Goal: Task Accomplishment & Management: Complete application form

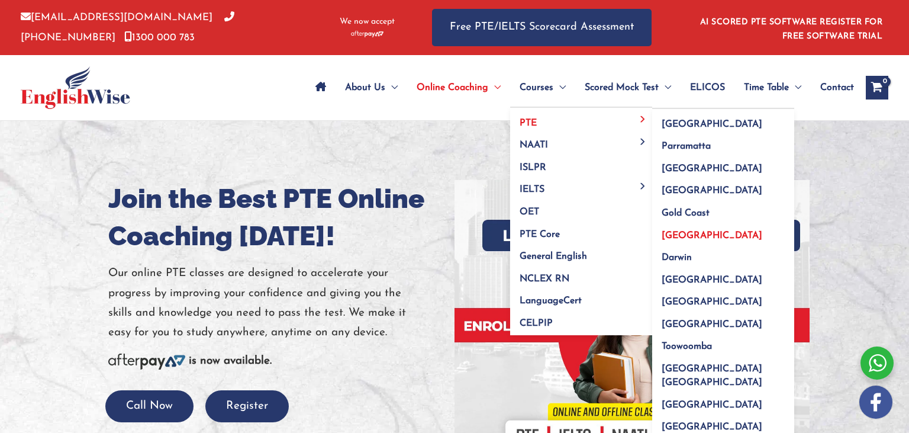
click at [658, 240] on link "[GEOGRAPHIC_DATA]" at bounding box center [723, 231] width 142 height 22
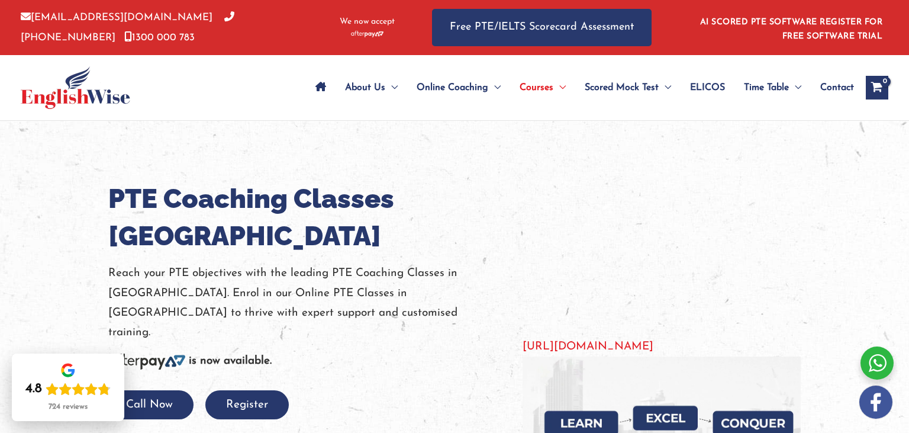
click at [300, 263] on p "Reach your PTE objectives with the leading PTE Coaching Classes in Perth. Enrol…" at bounding box center [306, 302] width 397 height 79
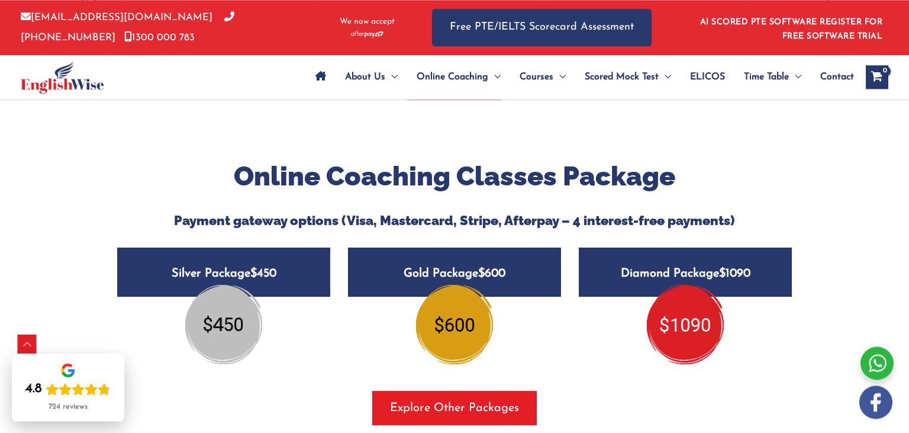
scroll to position [1455, 0]
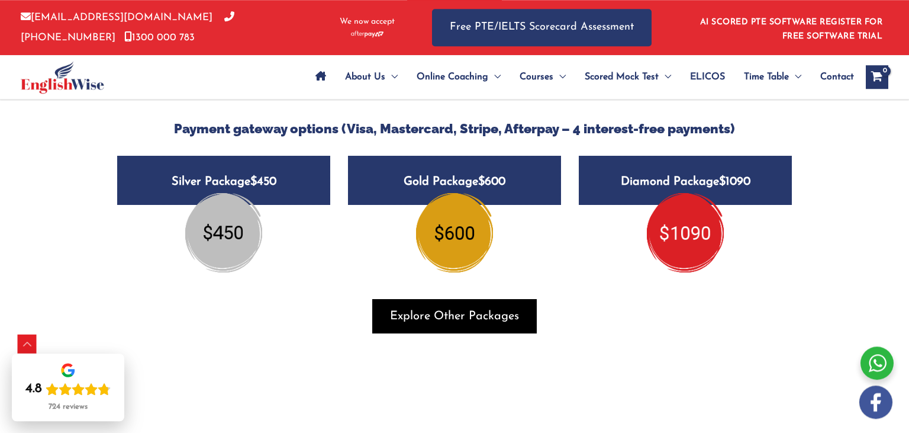
click at [437, 316] on span "Explore Other Packages" at bounding box center [454, 316] width 129 height 17
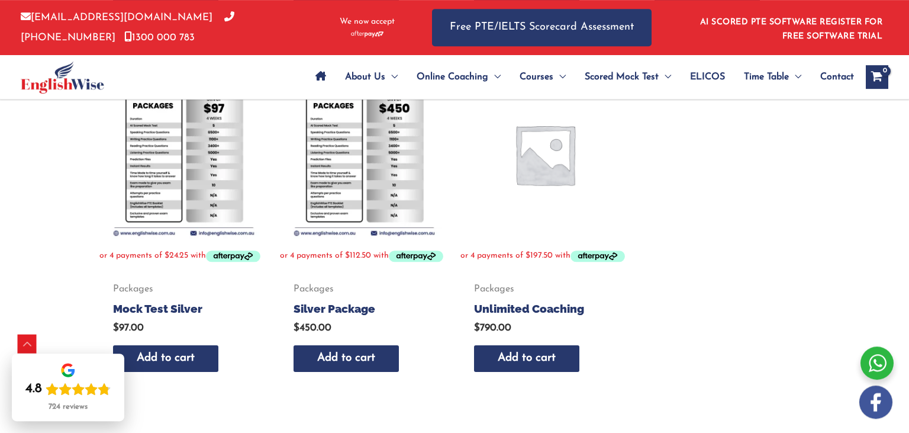
scroll to position [594, 0]
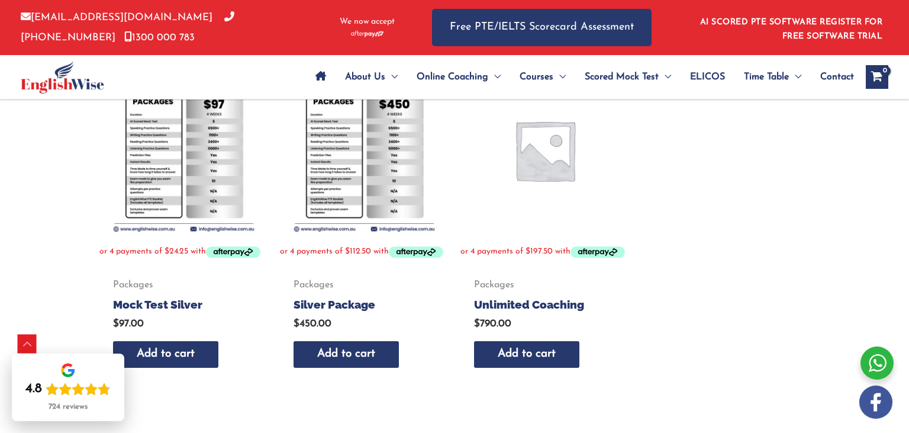
click at [357, 193] on img at bounding box center [364, 150] width 169 height 169
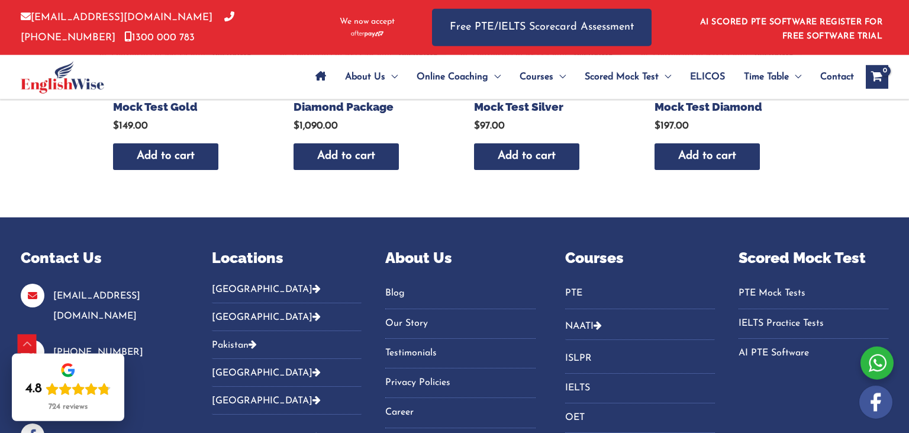
scroll to position [301, 0]
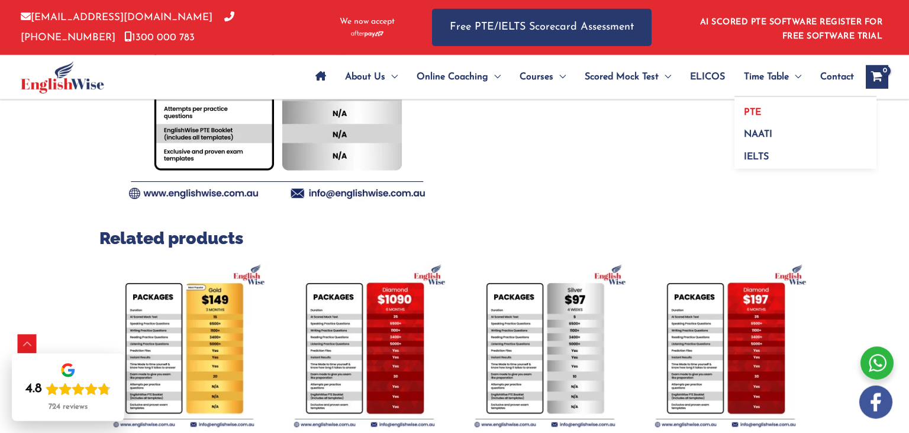
click at [755, 110] on span "PTE" at bounding box center [752, 112] width 17 height 9
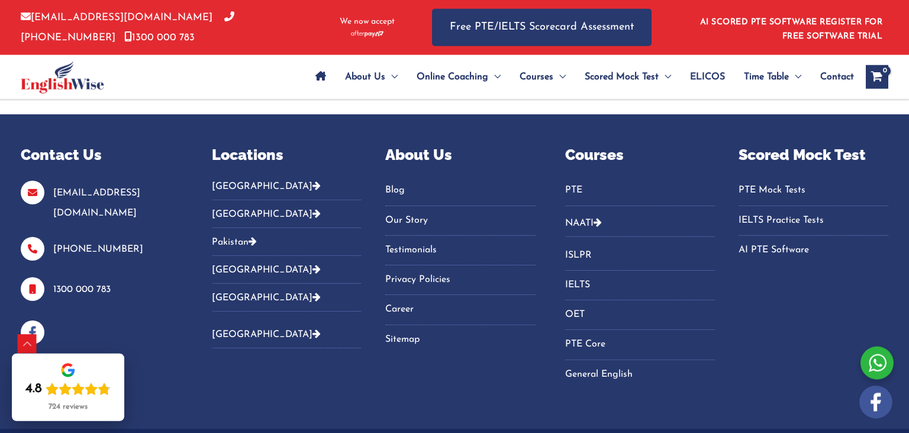
scroll to position [1118, 0]
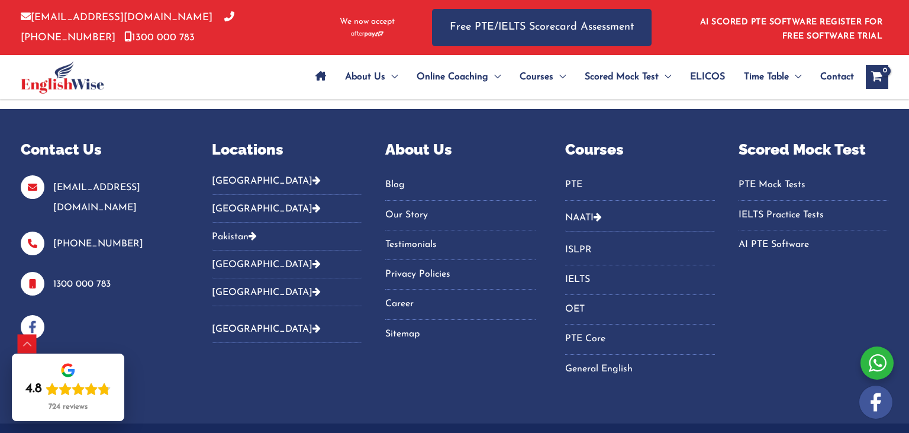
click at [226, 182] on button "[GEOGRAPHIC_DATA]" at bounding box center [287, 185] width 150 height 20
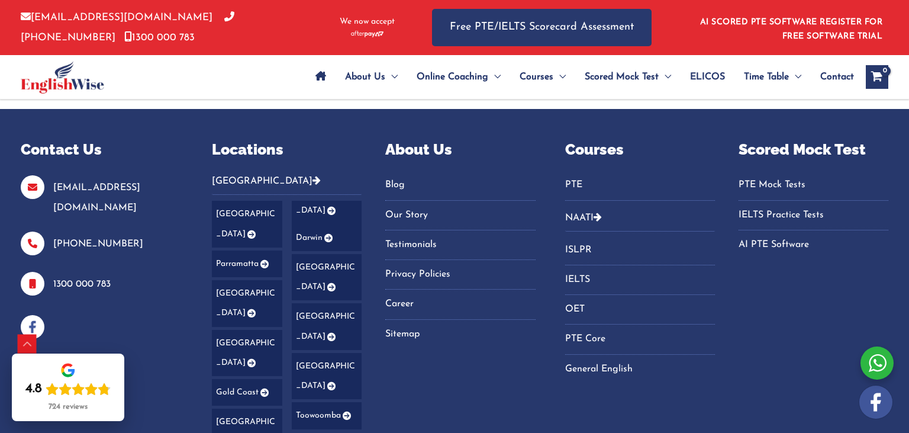
click at [238, 367] on link "[GEOGRAPHIC_DATA]" at bounding box center [287, 326] width 150 height 251
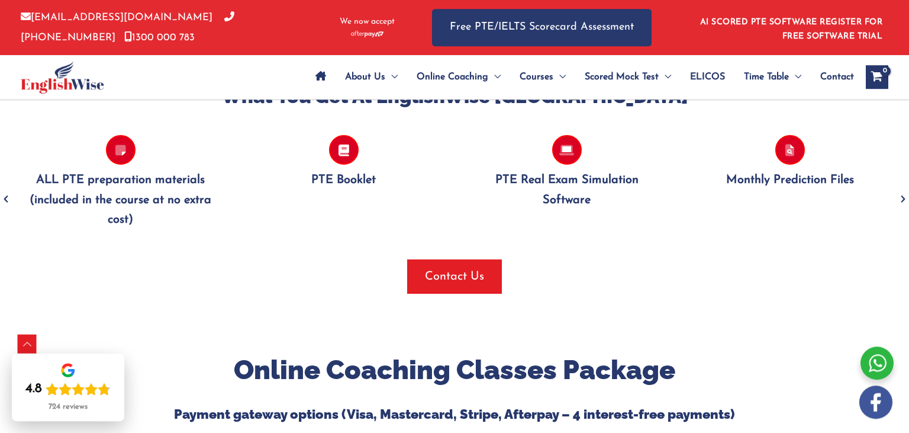
scroll to position [1337, 0]
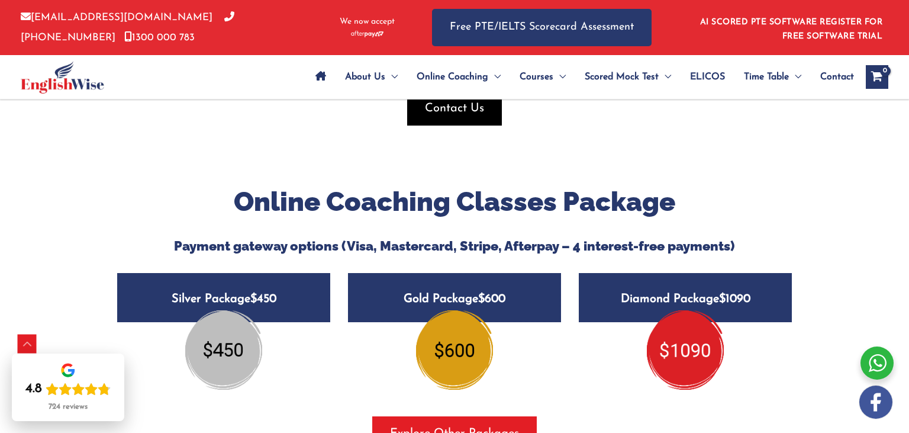
click at [437, 110] on span "Contact Us" at bounding box center [454, 108] width 59 height 17
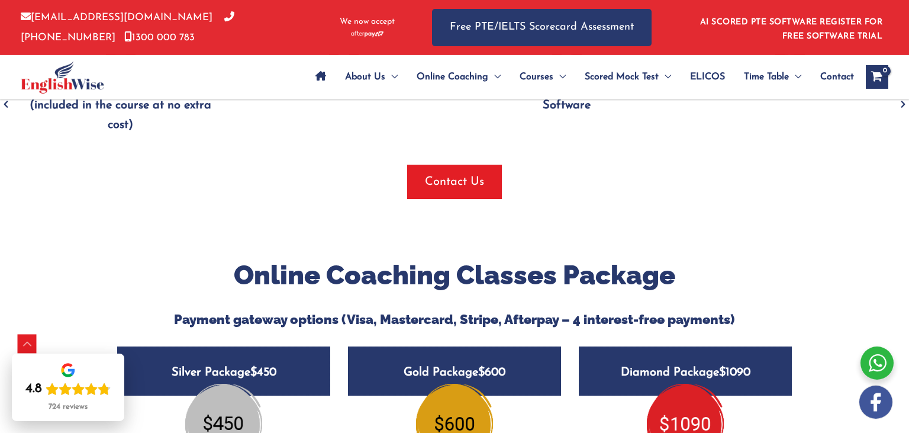
scroll to position [1263, 0]
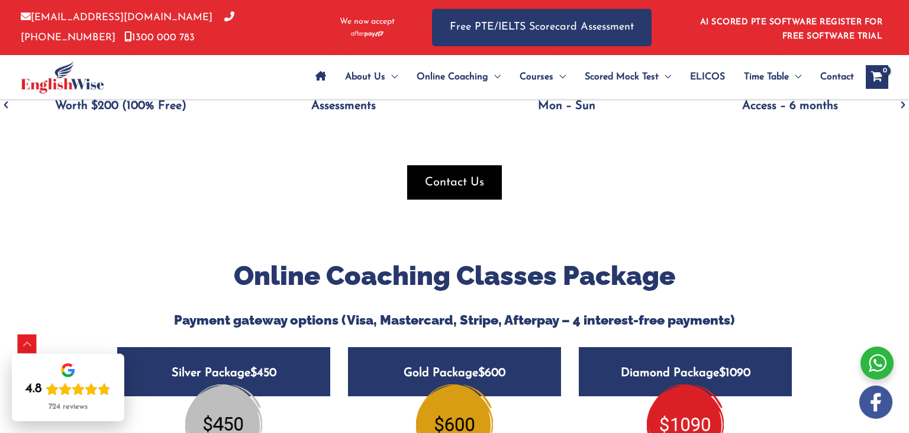
click at [477, 179] on span "Contact Us" at bounding box center [454, 182] width 59 height 17
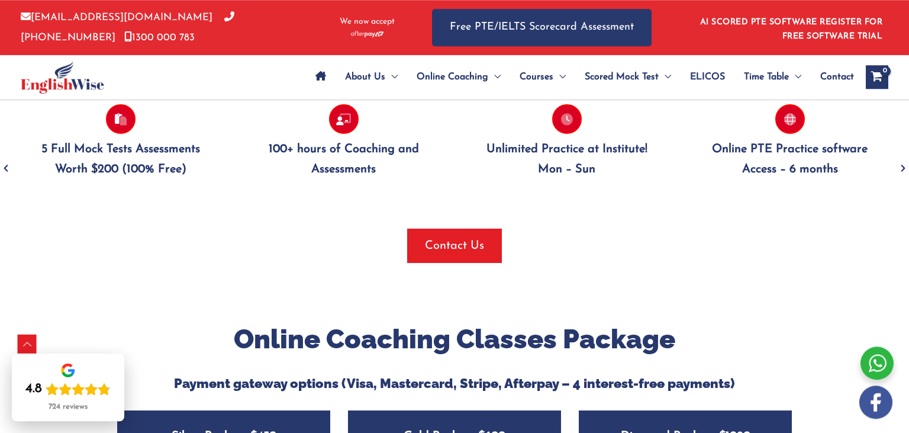
scroll to position [1115, 0]
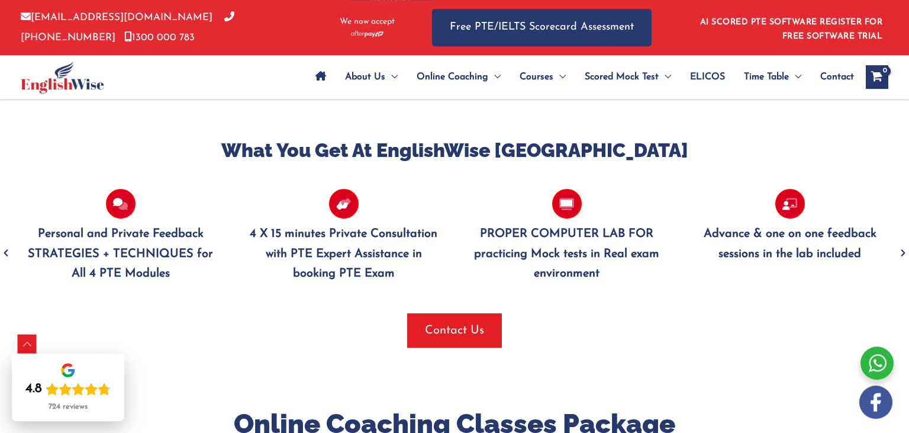
click at [832, 75] on span "Contact" at bounding box center [838, 76] width 34 height 41
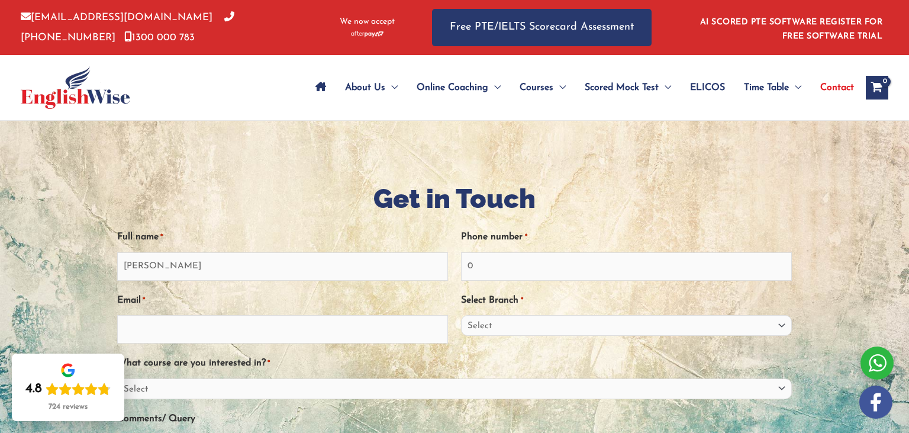
type input "0"
type input "jayden.t.moore@gmail.com"
select select "Western Australia"
click option "Western Australia" at bounding box center [0, 0] width 0 height 0
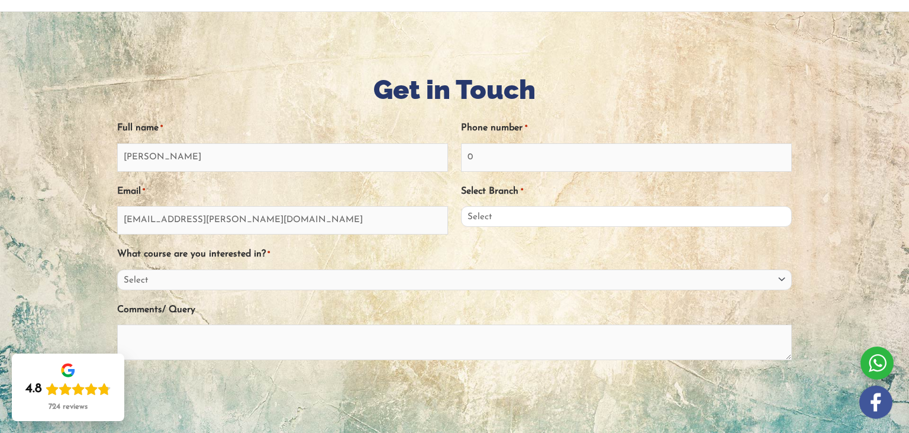
scroll to position [111, 0]
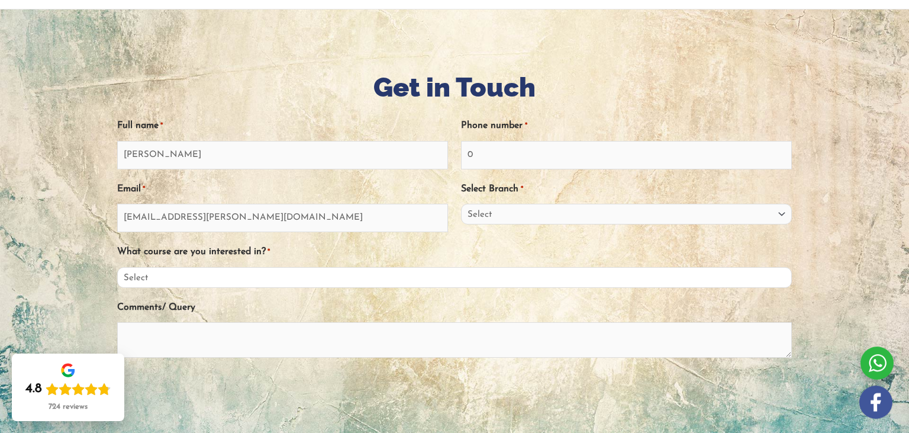
click option "Select" at bounding box center [0, 0] width 0 height 0
click at [117, 267] on select "Select PTE NAATI IELTS OET General English" at bounding box center [454, 277] width 675 height 21
select select "PTE"
click option "PTE" at bounding box center [0, 0] width 0 height 0
click at [161, 337] on textarea "Comments/ Query" at bounding box center [454, 340] width 675 height 36
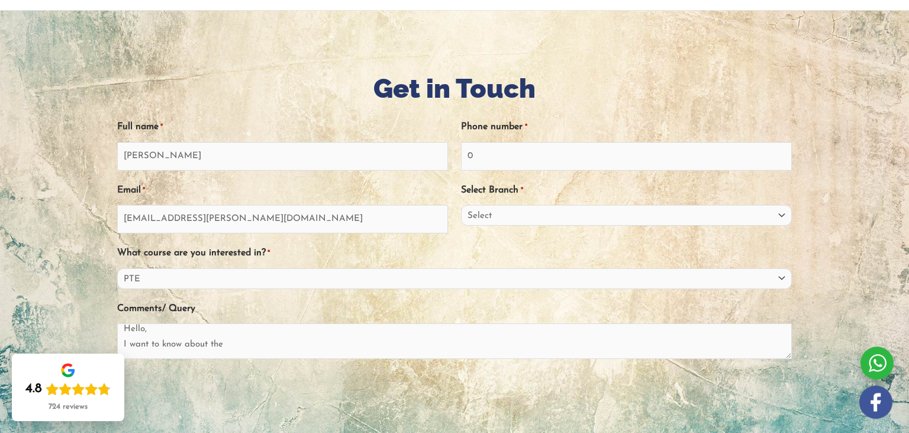
scroll to position [155, 0]
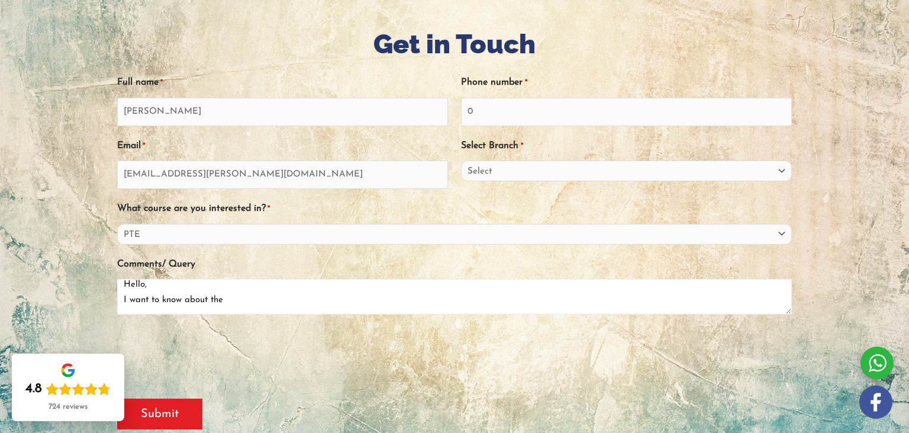
click at [242, 302] on textarea "Hello, I want to know about the" at bounding box center [454, 297] width 675 height 36
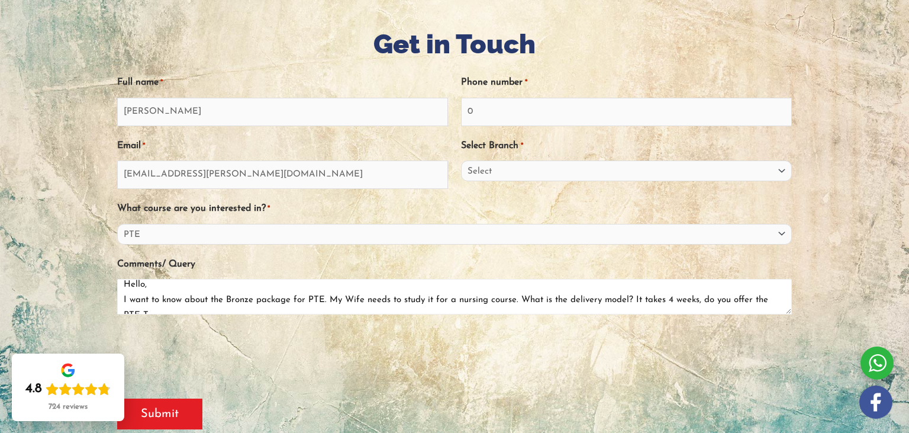
scroll to position [15, 0]
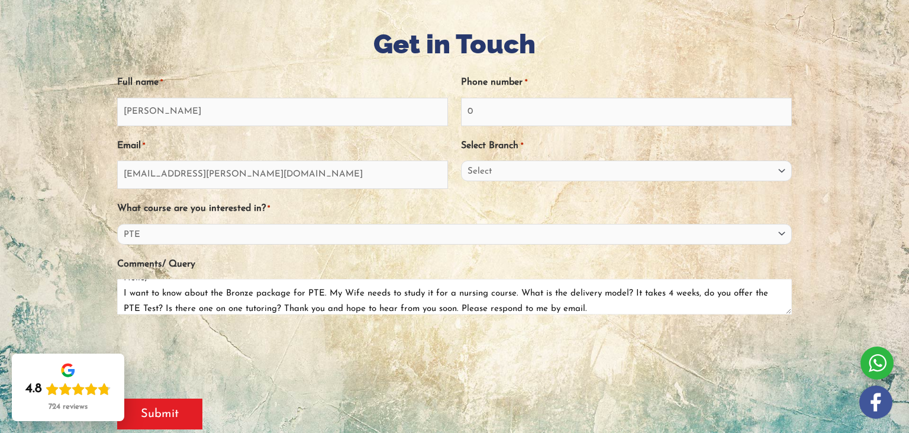
type textarea "Hello, I want to know about the Bronze package for PTE. My Wife needs to study …"
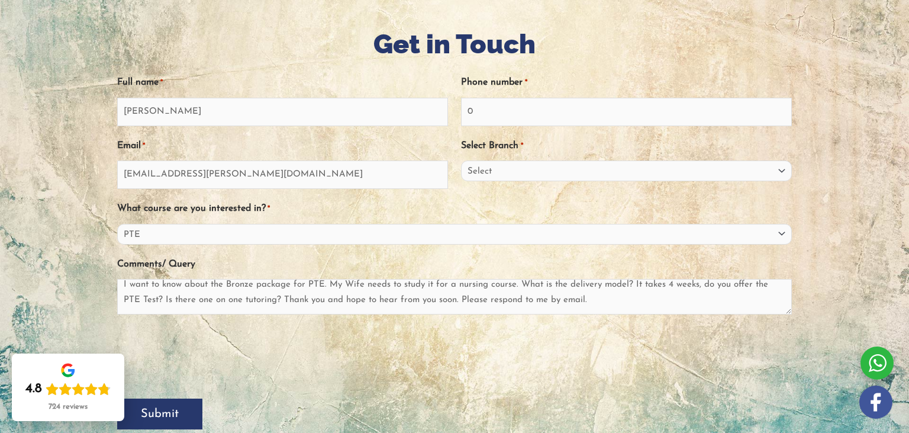
click at [159, 414] on input "Submit" at bounding box center [159, 413] width 85 height 31
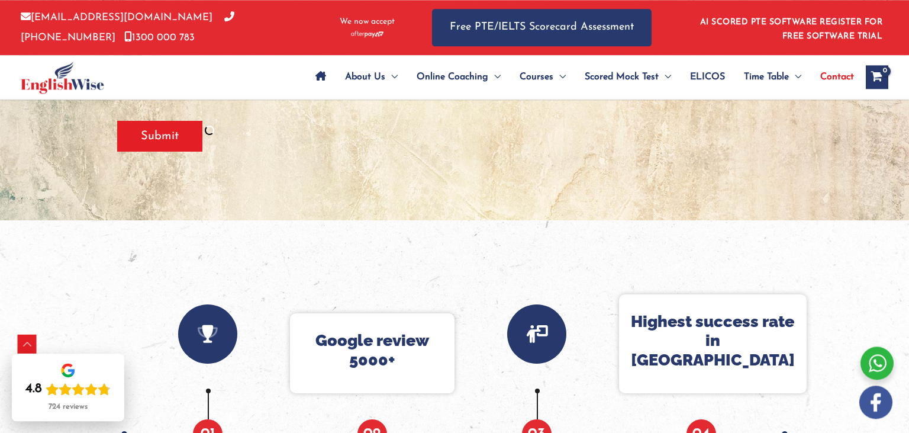
scroll to position [530, 0]
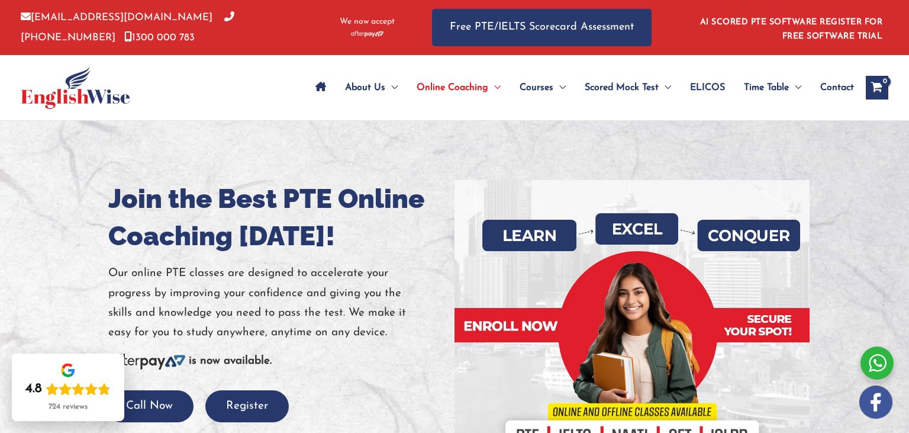
click at [424, 139] on div at bounding box center [454, 328] width 909 height 414
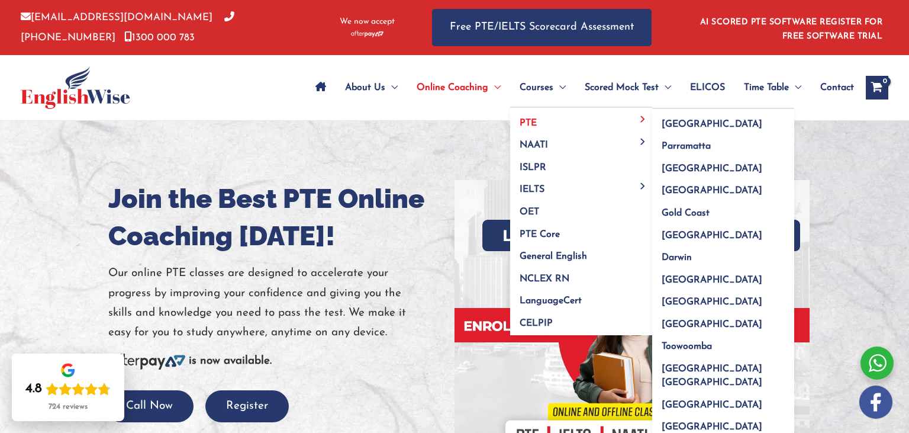
click at [525, 118] on link "PTE" at bounding box center [581, 119] width 142 height 22
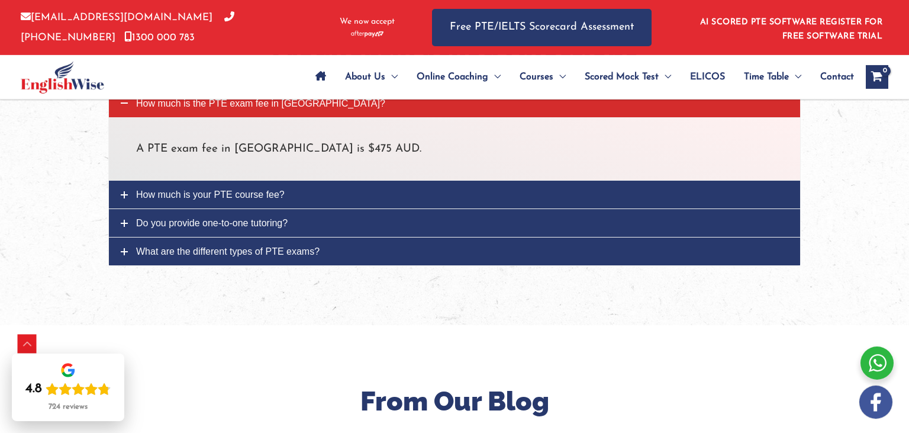
scroll to position [4139, 0]
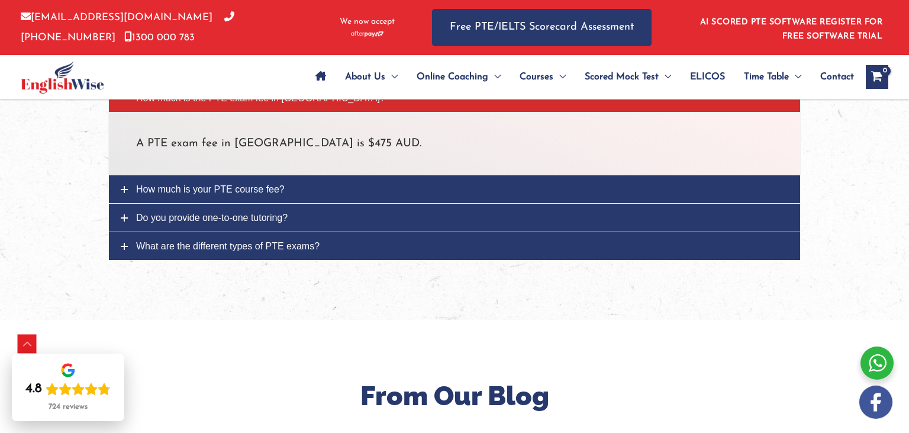
click at [219, 204] on link "Do you provide one-to-one tutoring?" at bounding box center [454, 218] width 691 height 28
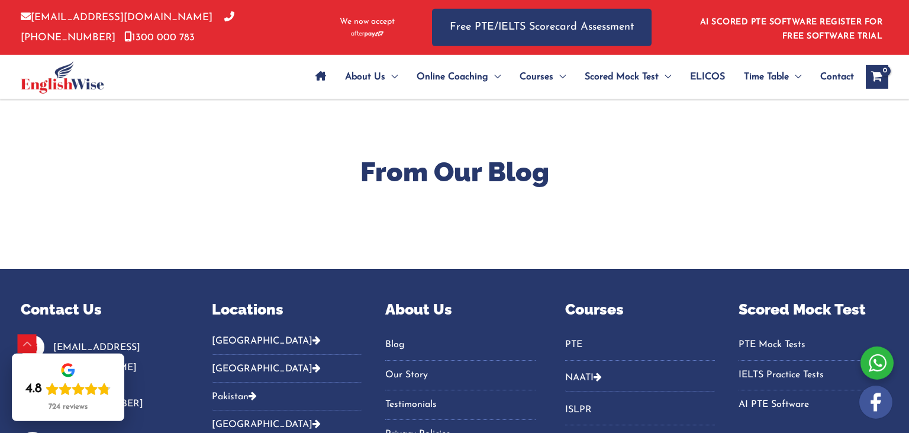
scroll to position [4434, 0]
